Goal: Task Accomplishment & Management: Manage account settings

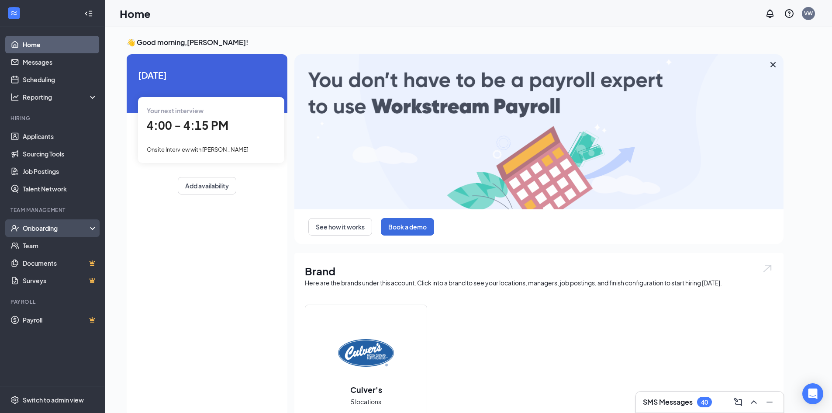
click at [45, 228] on div "Onboarding" at bounding box center [56, 228] width 67 height 9
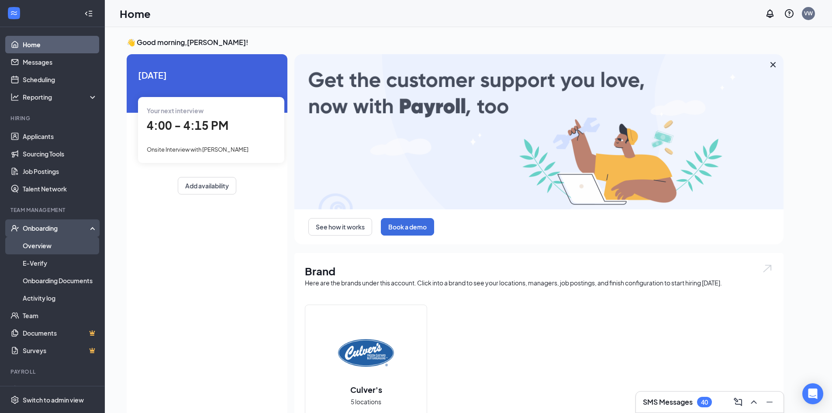
click at [38, 246] on link "Overview" at bounding box center [60, 245] width 75 height 17
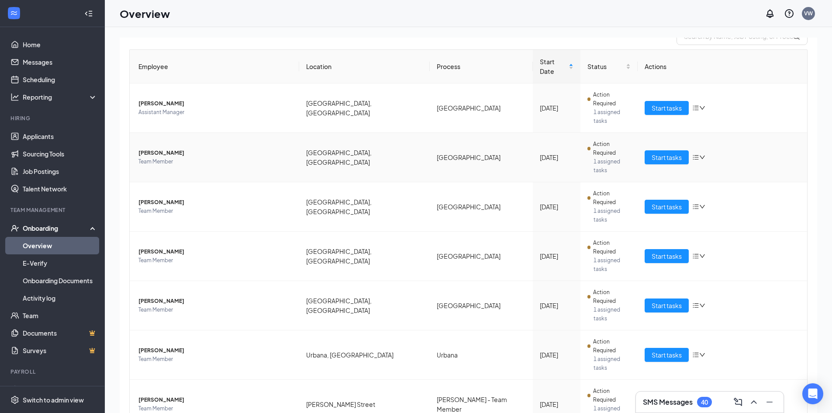
scroll to position [162, 0]
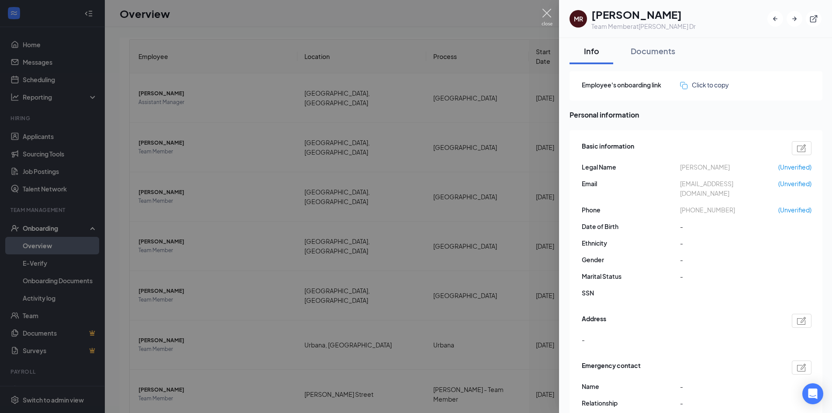
click at [552, 14] on img at bounding box center [547, 17] width 11 height 17
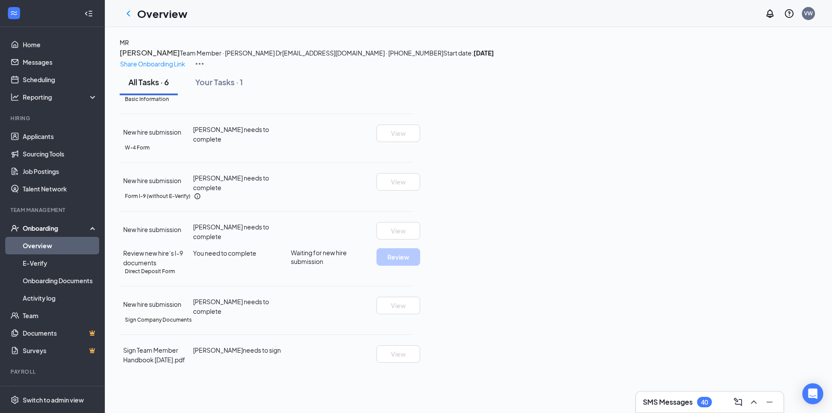
click at [128, 15] on icon "ChevronLeft" at bounding box center [128, 13] width 10 height 10
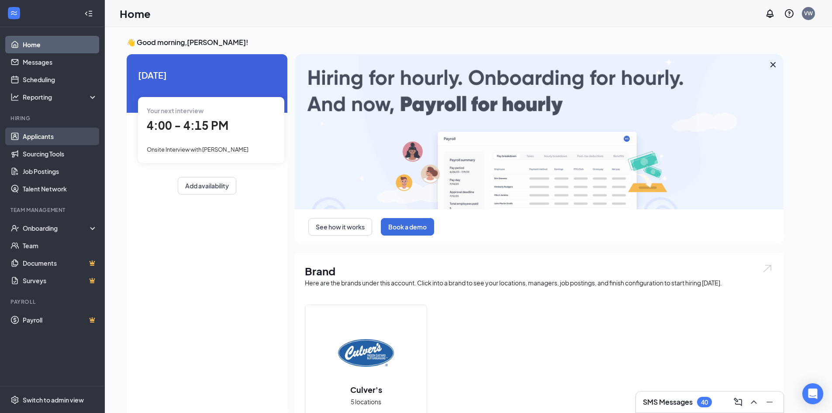
click at [51, 137] on link "Applicants" at bounding box center [60, 136] width 75 height 17
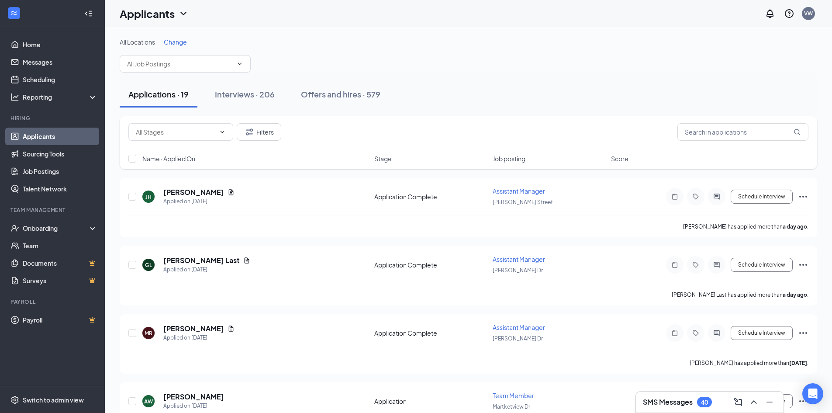
click at [174, 40] on span "Change" at bounding box center [175, 42] width 23 height 8
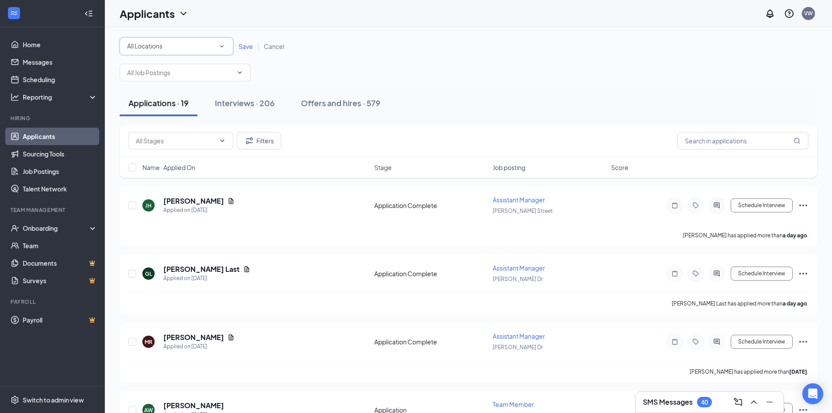
click at [177, 50] on div "All Locations" at bounding box center [176, 46] width 99 height 10
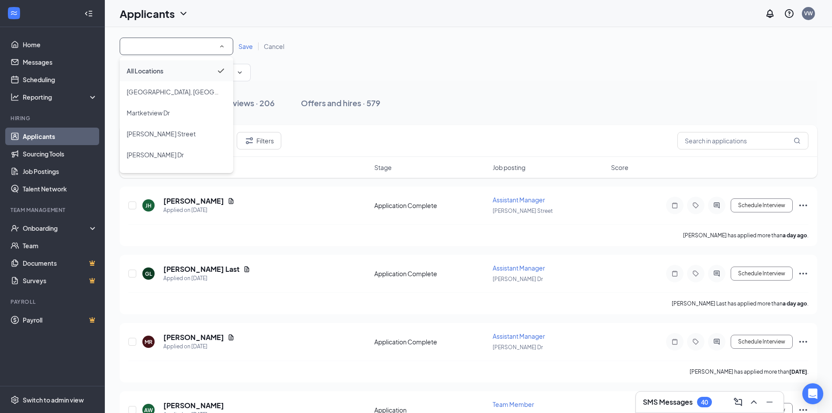
click at [176, 61] on li "All Locations" at bounding box center [177, 70] width 114 height 21
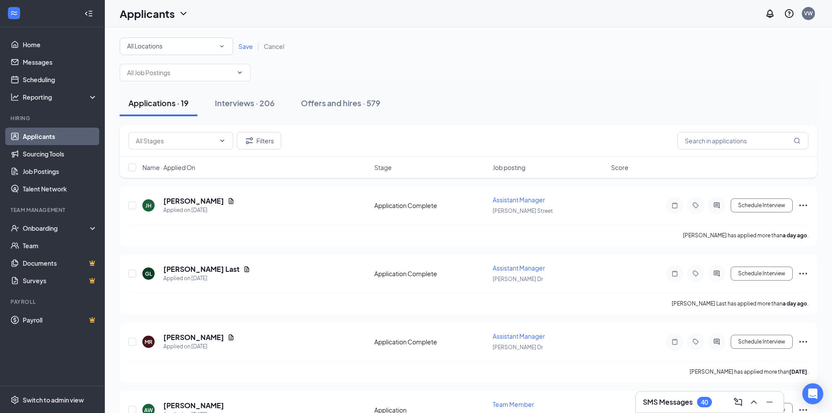
click at [242, 43] on span "Save" at bounding box center [245, 46] width 14 height 8
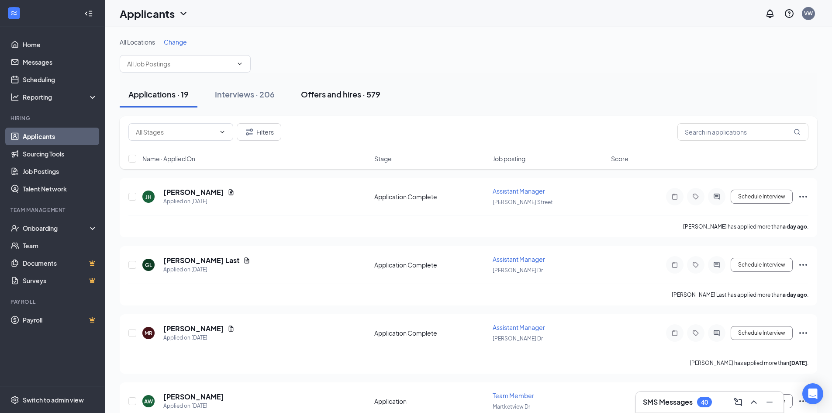
drag, startPoint x: 344, startPoint y: 94, endPoint x: 355, endPoint y: 94, distance: 11.4
click at [345, 94] on div "Offers and hires · 579" at bounding box center [340, 94] width 79 height 11
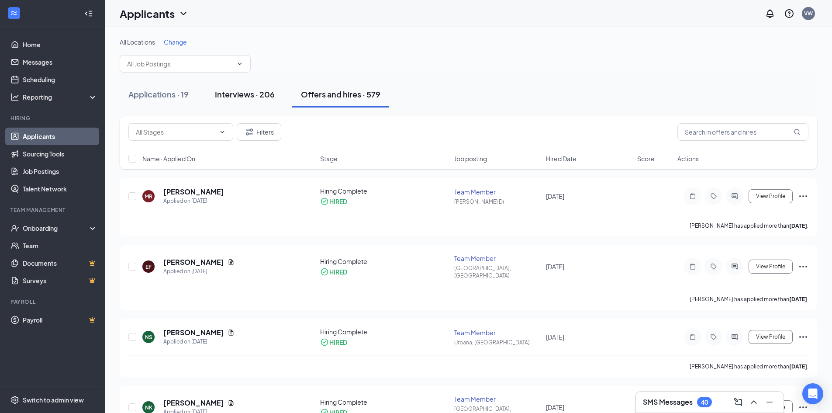
click at [249, 90] on div "Interviews · 206" at bounding box center [245, 94] width 60 height 11
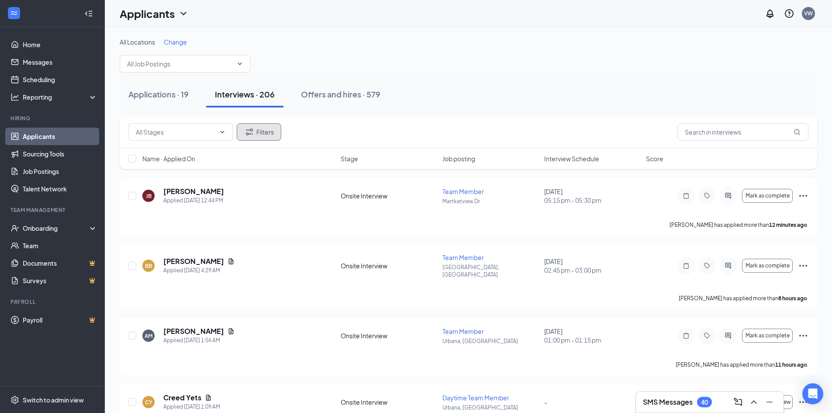
click at [262, 139] on button "Filters" at bounding box center [259, 131] width 45 height 17
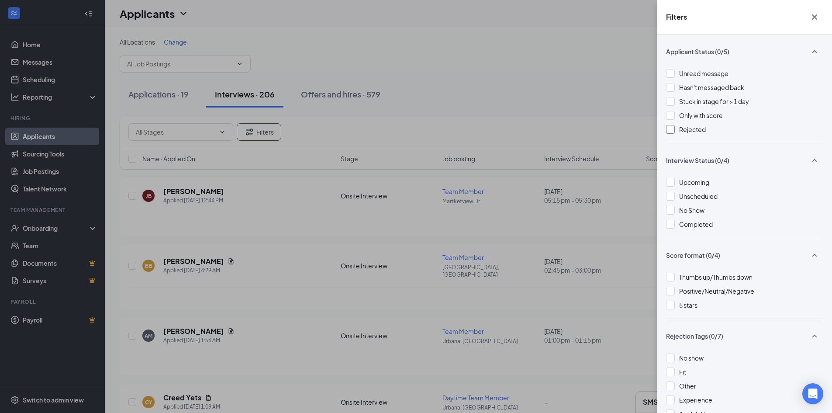
click at [677, 126] on div "Rejected" at bounding box center [744, 129] width 157 height 10
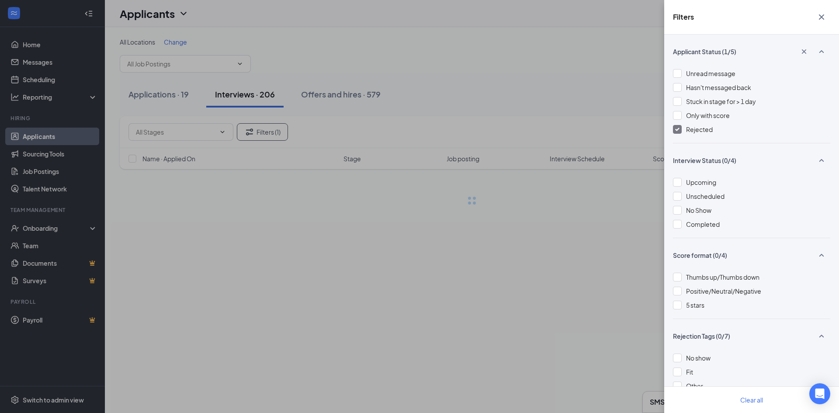
click at [573, 74] on div "Filters Applicant Status (1/5) Unread message Hasn't messaged back Stuck in sta…" at bounding box center [419, 206] width 839 height 413
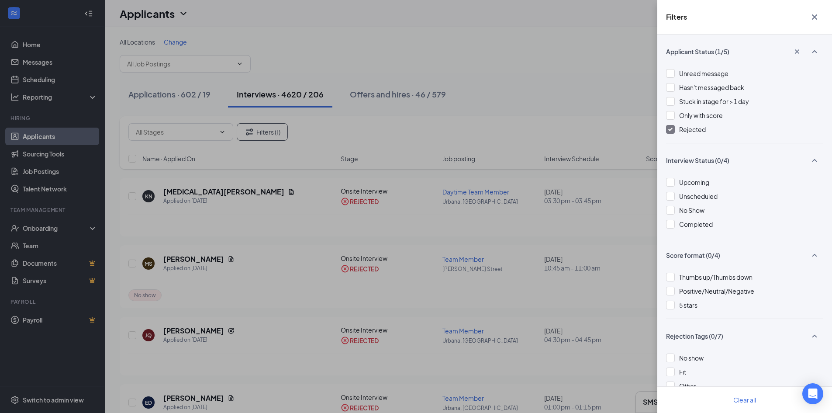
click at [812, 19] on icon "Cross" at bounding box center [814, 17] width 10 height 10
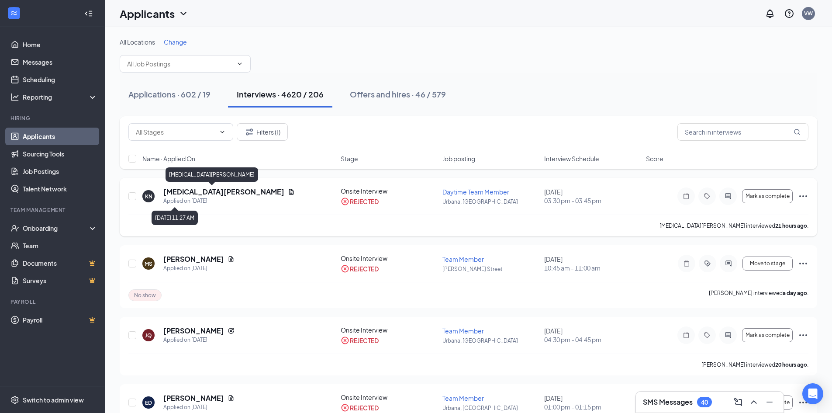
click at [192, 196] on h5 "Kyra Nelson" at bounding box center [223, 192] width 121 height 10
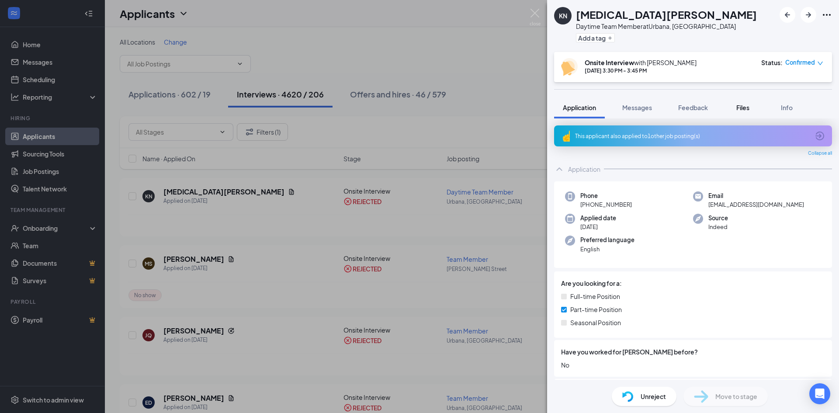
click at [740, 110] on span "Files" at bounding box center [742, 108] width 13 height 8
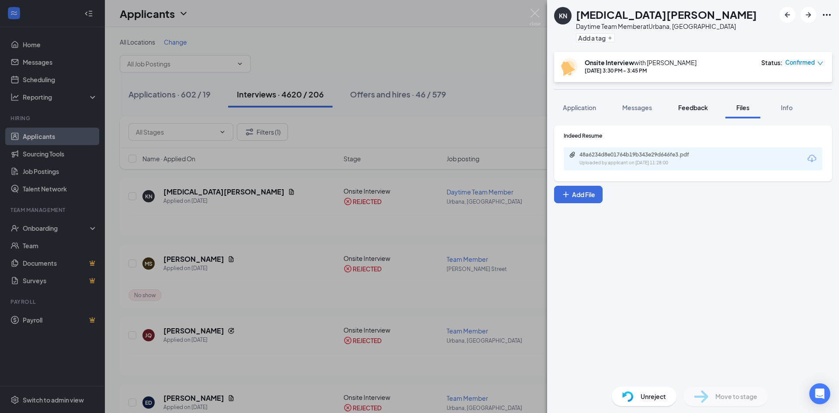
click at [707, 108] on span "Feedback" at bounding box center [693, 108] width 30 height 8
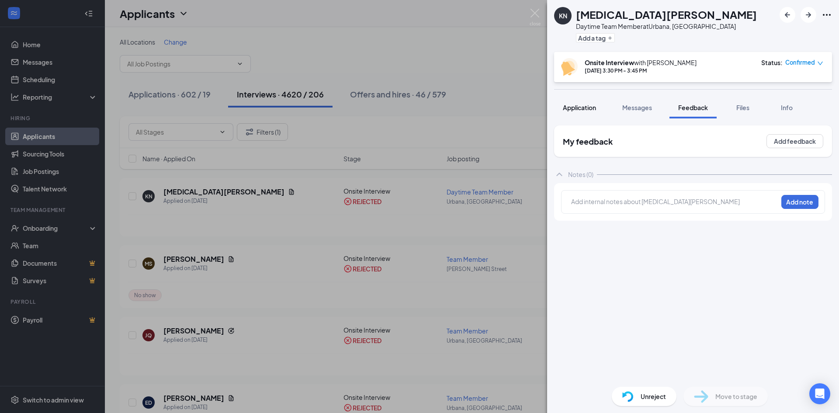
click at [583, 109] on span "Application" at bounding box center [579, 108] width 33 height 8
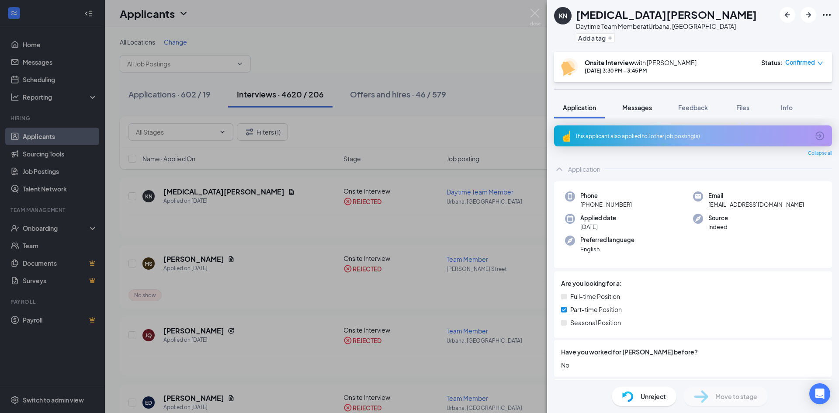
drag, startPoint x: 641, startPoint y: 113, endPoint x: 674, endPoint y: 110, distance: 32.8
click at [642, 113] on button "Messages" at bounding box center [636, 108] width 47 height 22
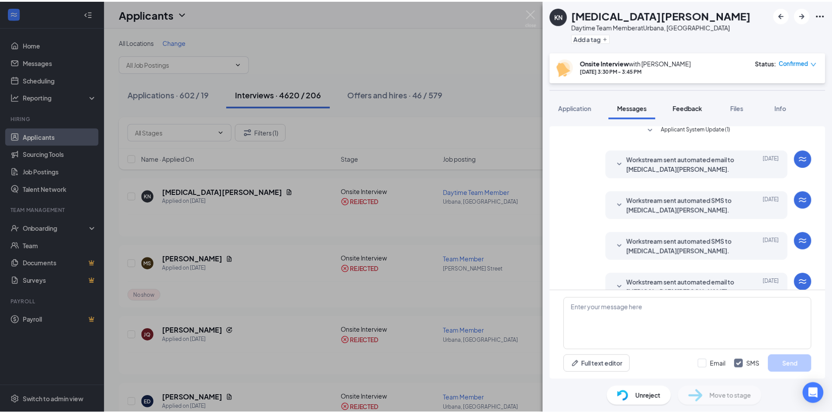
scroll to position [158, 0]
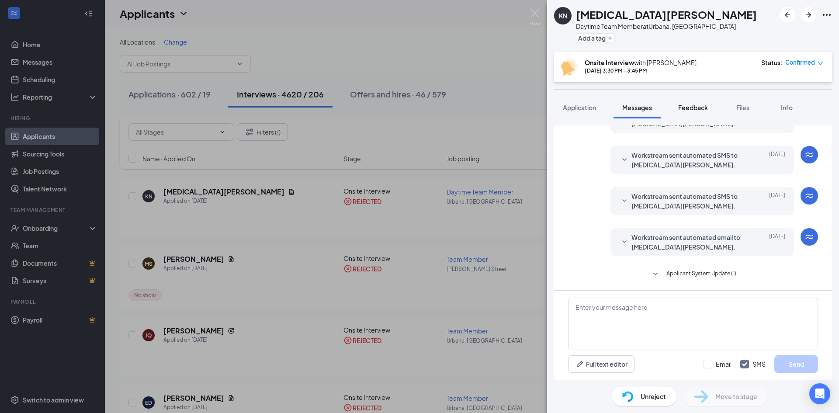
click at [709, 105] on button "Feedback" at bounding box center [692, 108] width 47 height 22
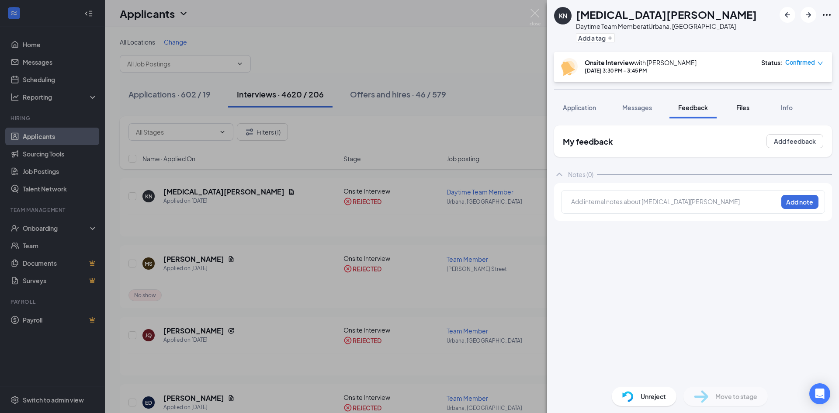
click at [738, 105] on span "Files" at bounding box center [742, 108] width 13 height 8
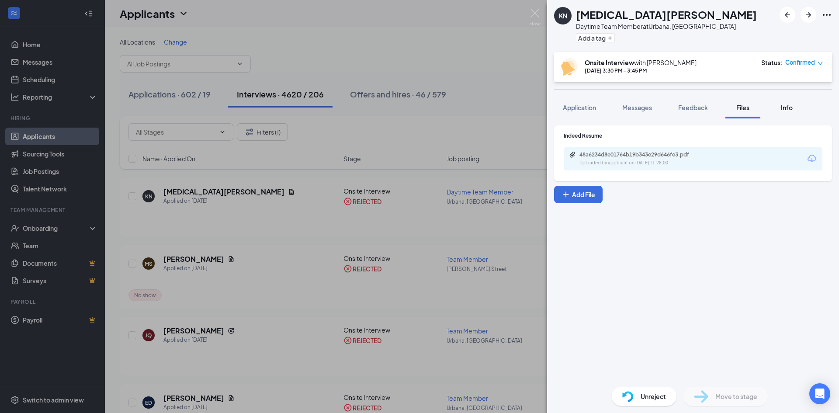
click at [791, 112] on button "Info" at bounding box center [786, 108] width 35 height 22
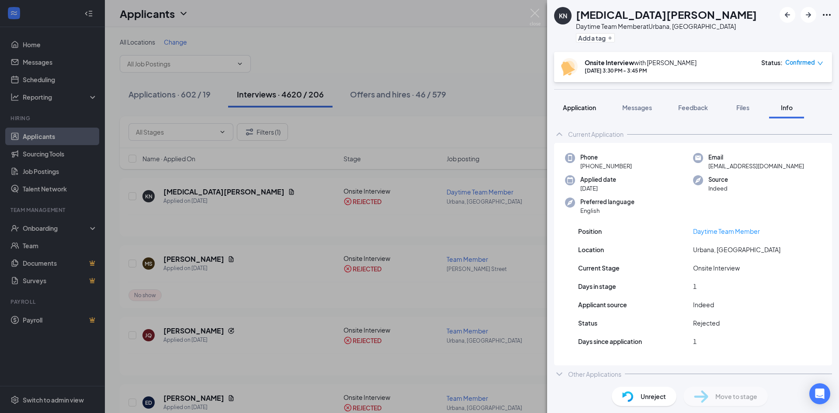
click at [579, 110] on span "Application" at bounding box center [579, 108] width 33 height 8
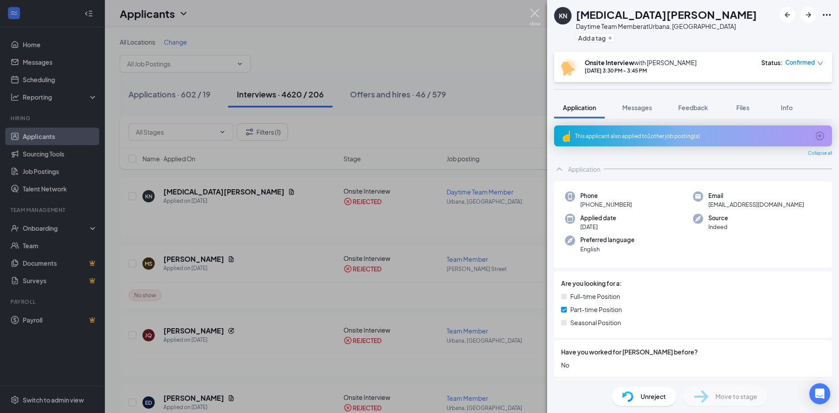
click at [535, 13] on img at bounding box center [534, 17] width 11 height 17
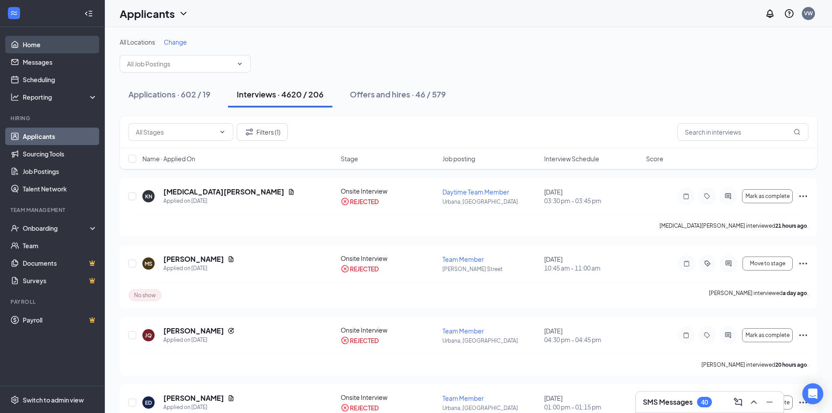
click at [45, 50] on link "Home" at bounding box center [60, 44] width 75 height 17
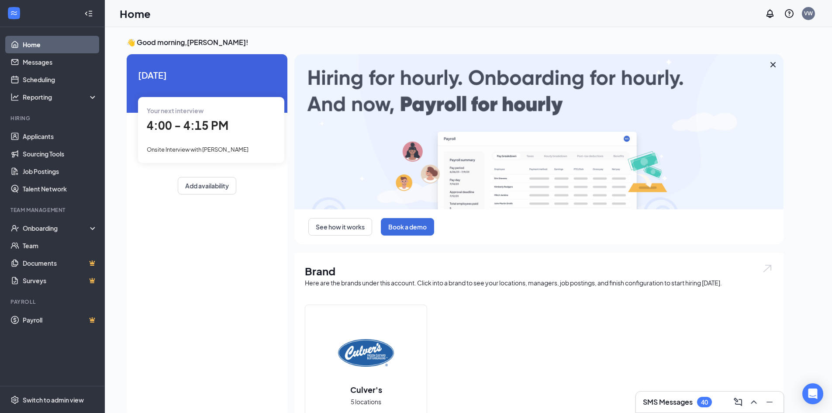
drag, startPoint x: 29, startPoint y: 41, endPoint x: 39, endPoint y: 40, distance: 9.8
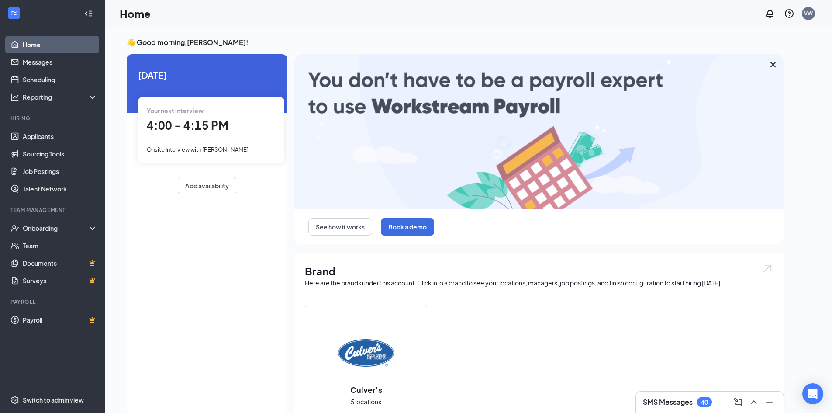
click at [29, 41] on link "Home" at bounding box center [60, 44] width 75 height 17
